Goal: Check status: Check status

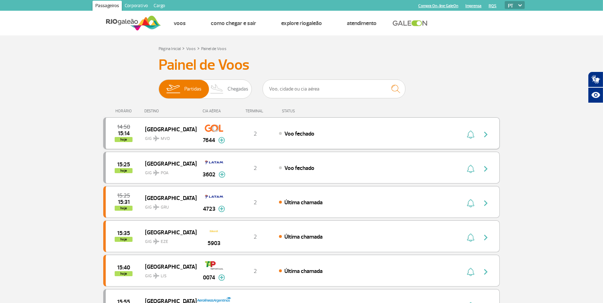
click at [258, 140] on div "14:50 15:14 hoje [GEOGRAPHIC_DATA] GIG MVD 7644 2 Voo fechado Parcerias: Air Fr…" at bounding box center [301, 133] width 397 height 32
click at [179, 173] on span "GIG POA" at bounding box center [168, 171] width 46 height 10
click at [319, 205] on div "15:25 15:31 hoje [GEOGRAPHIC_DATA] GIG GRU 4723 2 Última chamada Parcerias: Luf…" at bounding box center [301, 202] width 397 height 32
click at [282, 201] on div "Última chamada" at bounding box center [358, 202] width 158 height 8
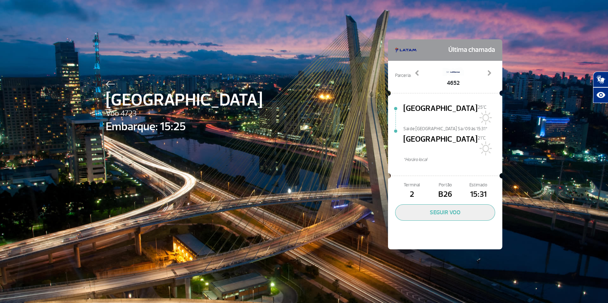
drag, startPoint x: 436, startPoint y: 173, endPoint x: 450, endPoint y: 171, distance: 14.0
click at [450, 188] on span "B26" at bounding box center [444, 194] width 33 height 12
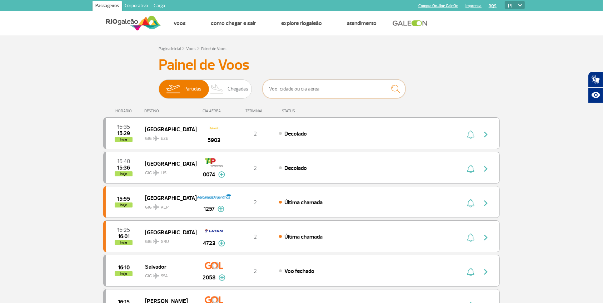
click at [291, 89] on input "text" at bounding box center [334, 88] width 143 height 19
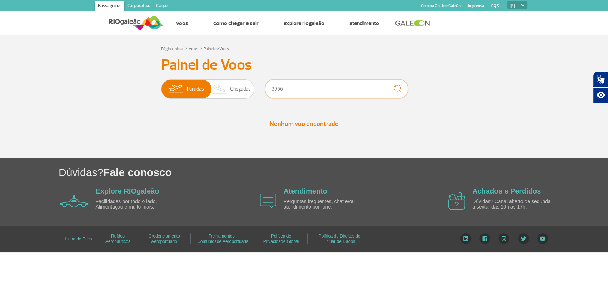
click at [326, 93] on input "3966" at bounding box center [336, 88] width 143 height 19
type input "3"
